Goal: Subscribe to service/newsletter

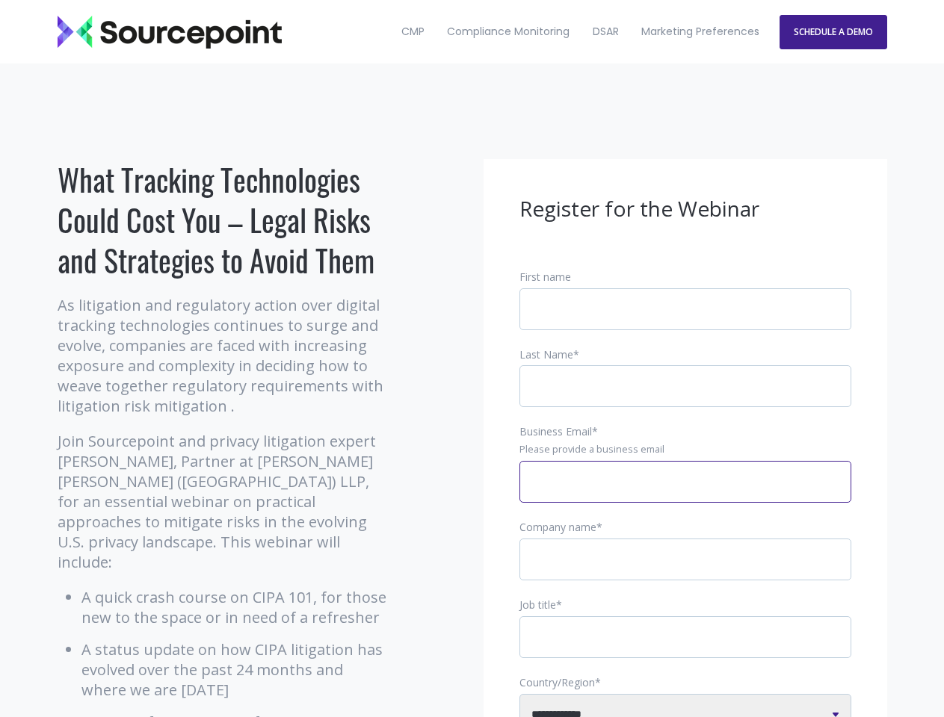
click at [685, 494] on input "Business Email *" at bounding box center [685, 482] width 332 height 42
